Goal: Contribute content: Contribute content

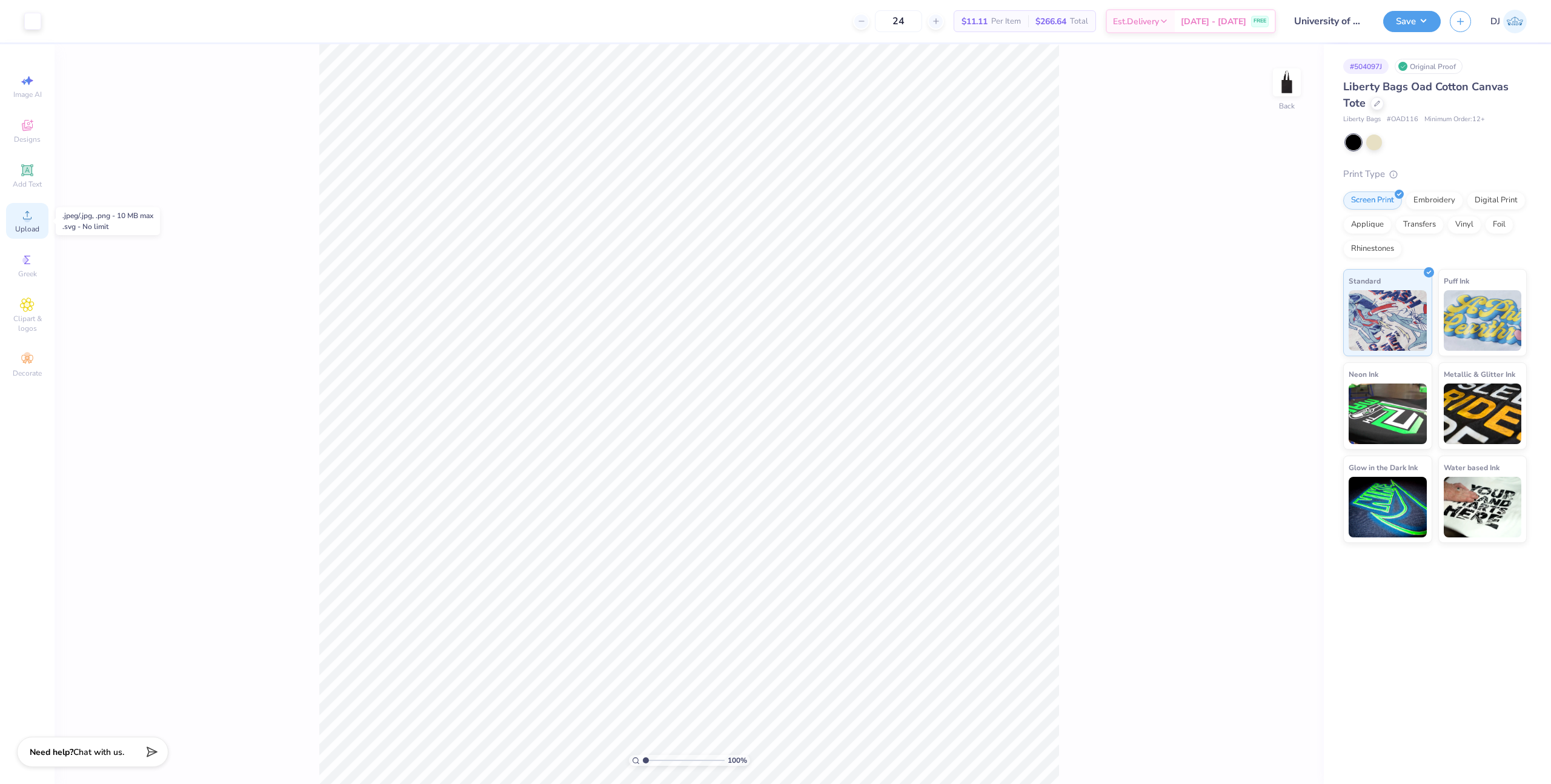
click at [40, 220] on div "Upload" at bounding box center [27, 221] width 42 height 36
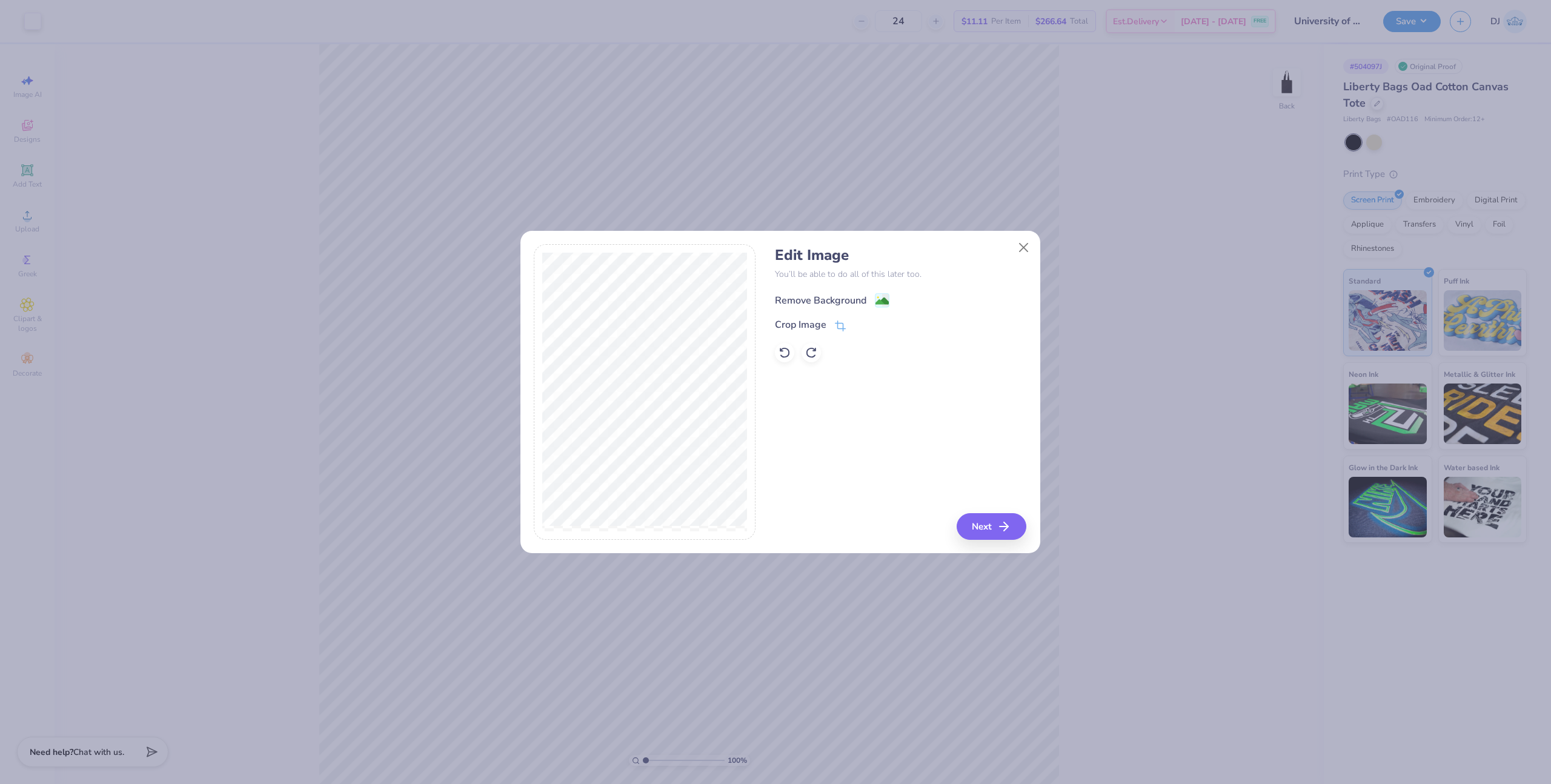
click at [881, 298] on image at bounding box center [882, 301] width 13 height 13
click at [981, 524] on button "Next" at bounding box center [993, 527] width 69 height 26
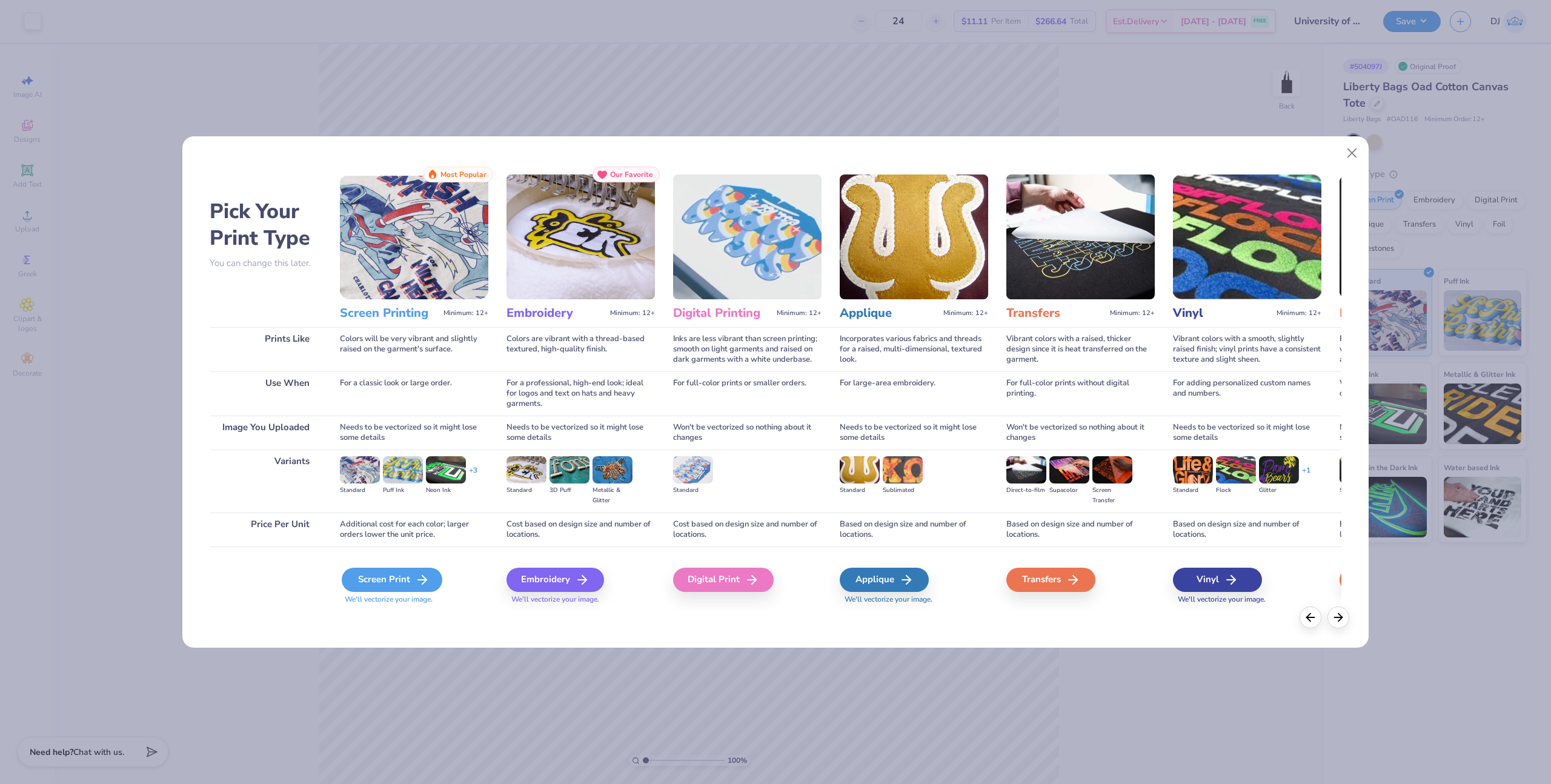
click at [408, 586] on div "Screen Print" at bounding box center [392, 580] width 101 height 24
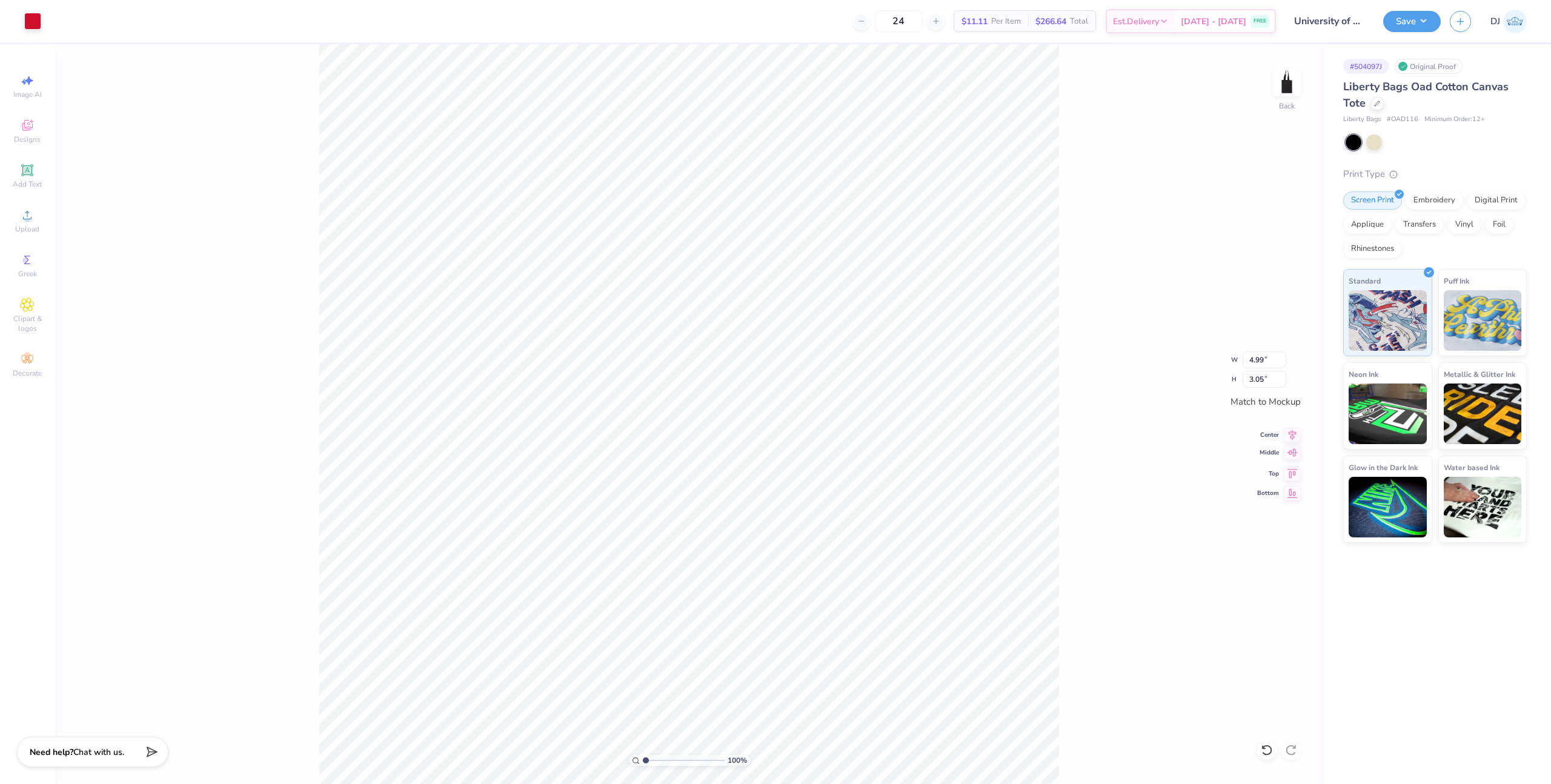
drag, startPoint x: 1298, startPoint y: 434, endPoint x: 1295, endPoint y: 451, distance: 17.3
click at [1298, 434] on icon at bounding box center [1292, 435] width 17 height 15
click at [1294, 455] on icon at bounding box center [1292, 453] width 17 height 15
click at [38, 19] on div at bounding box center [33, 20] width 17 height 17
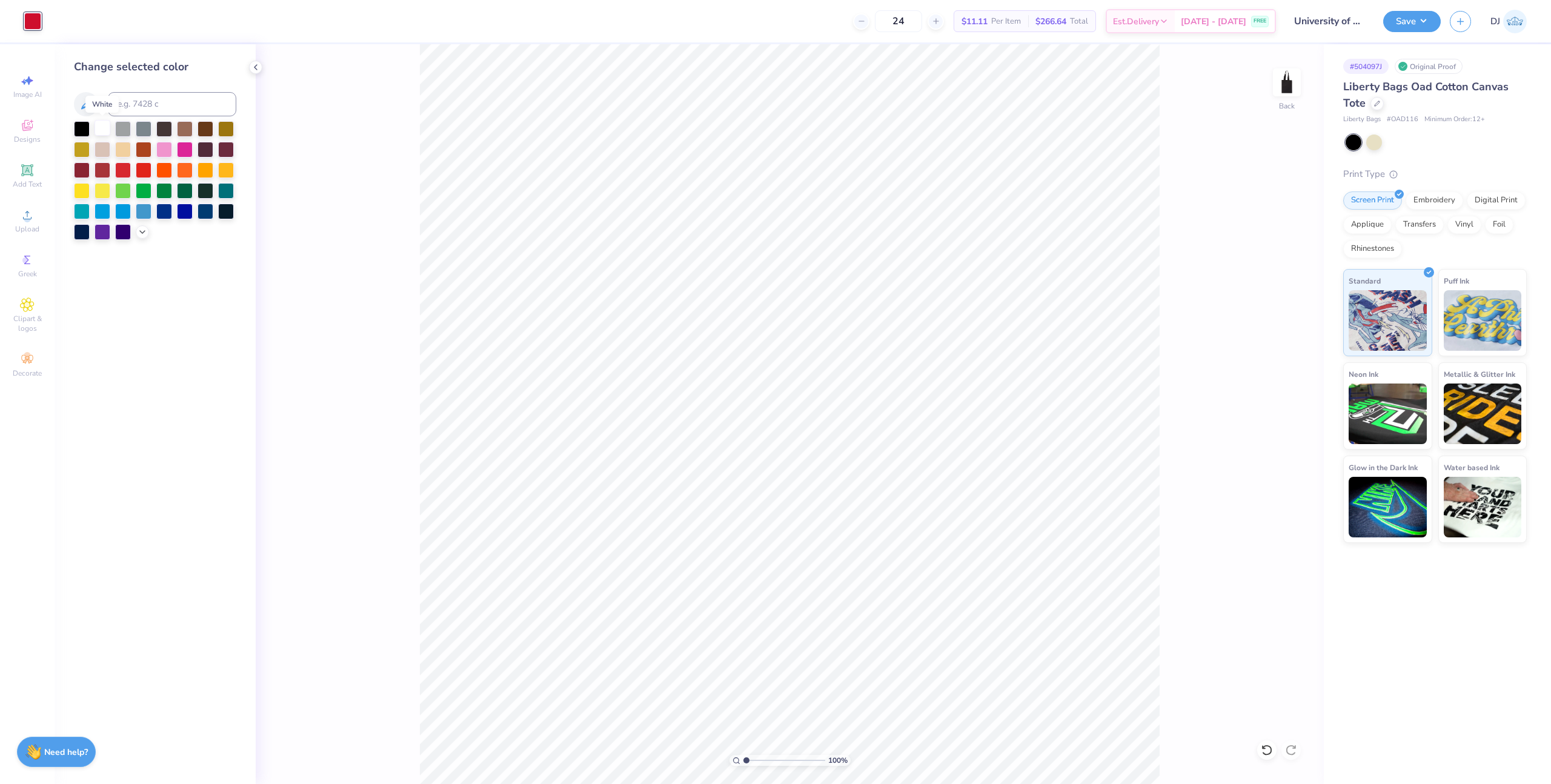
click at [105, 132] on div at bounding box center [103, 128] width 16 height 16
click at [1409, 26] on button "Save" at bounding box center [1412, 20] width 58 height 21
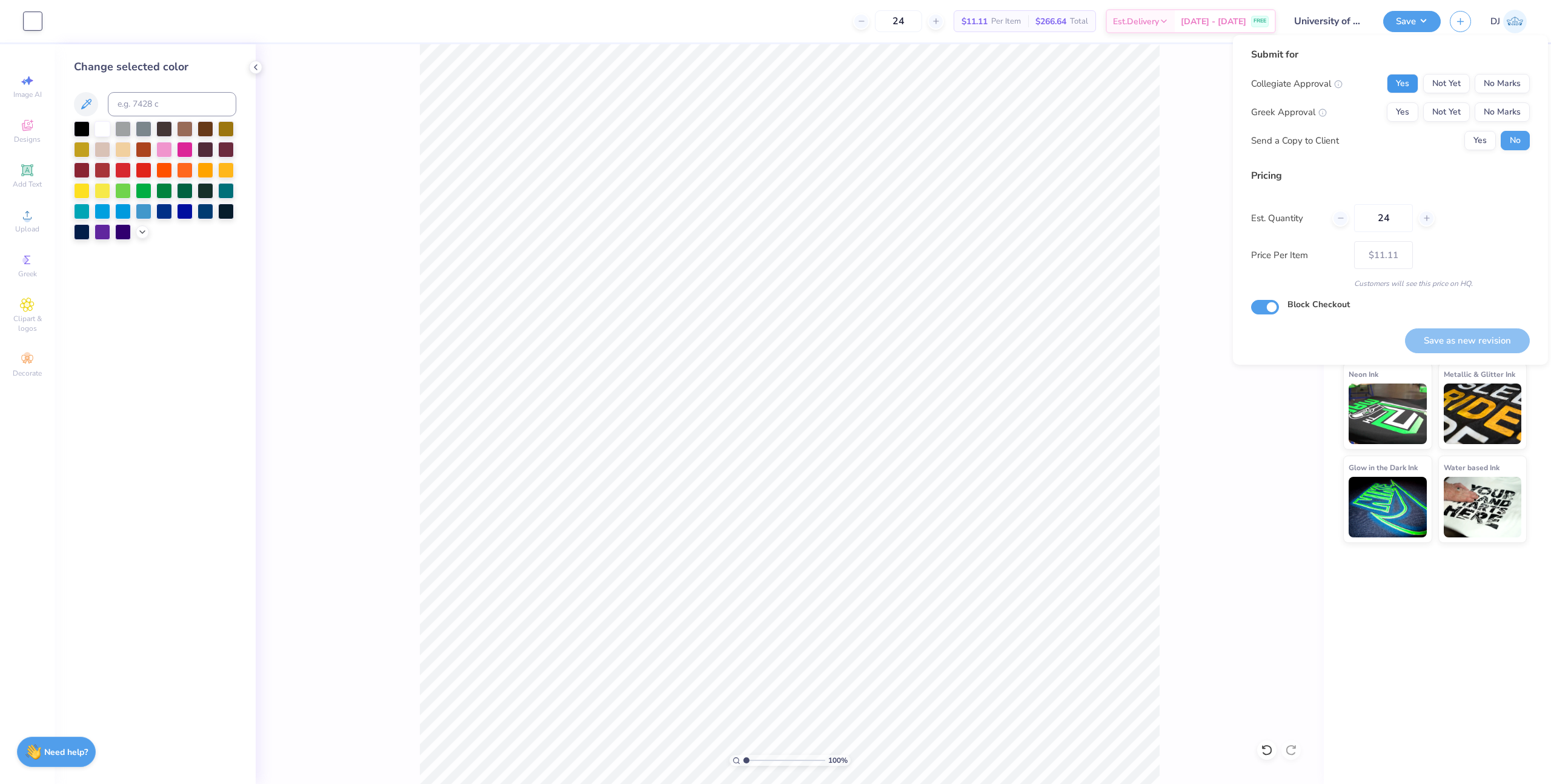
click at [1396, 89] on button "Yes" at bounding box center [1403, 83] width 32 height 19
click at [1501, 111] on button "No Marks" at bounding box center [1502, 112] width 55 height 19
click at [1464, 335] on button "Save as new revision" at bounding box center [1468, 341] width 125 height 25
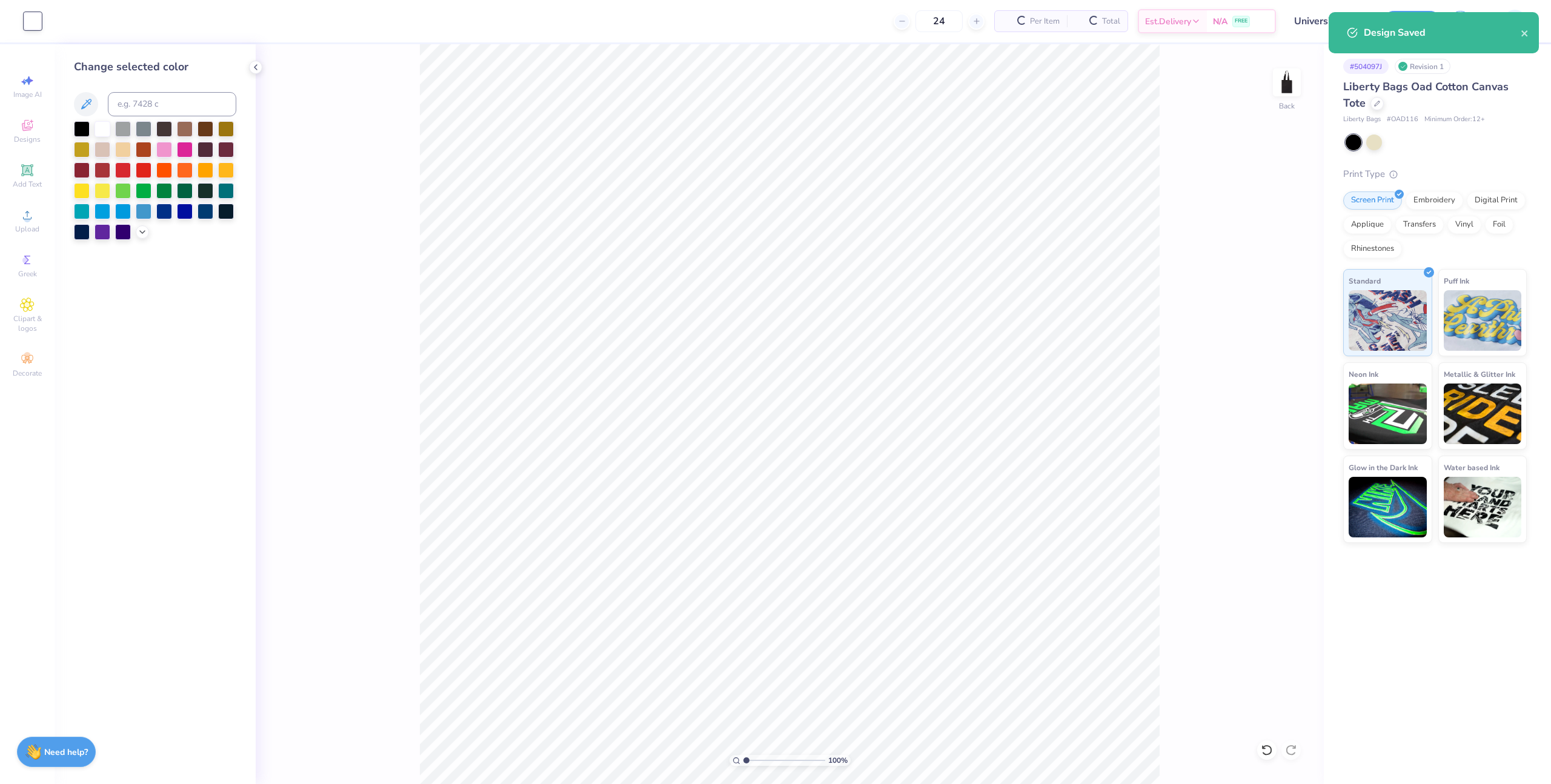
type input "– –"
